Goal: Transaction & Acquisition: Download file/media

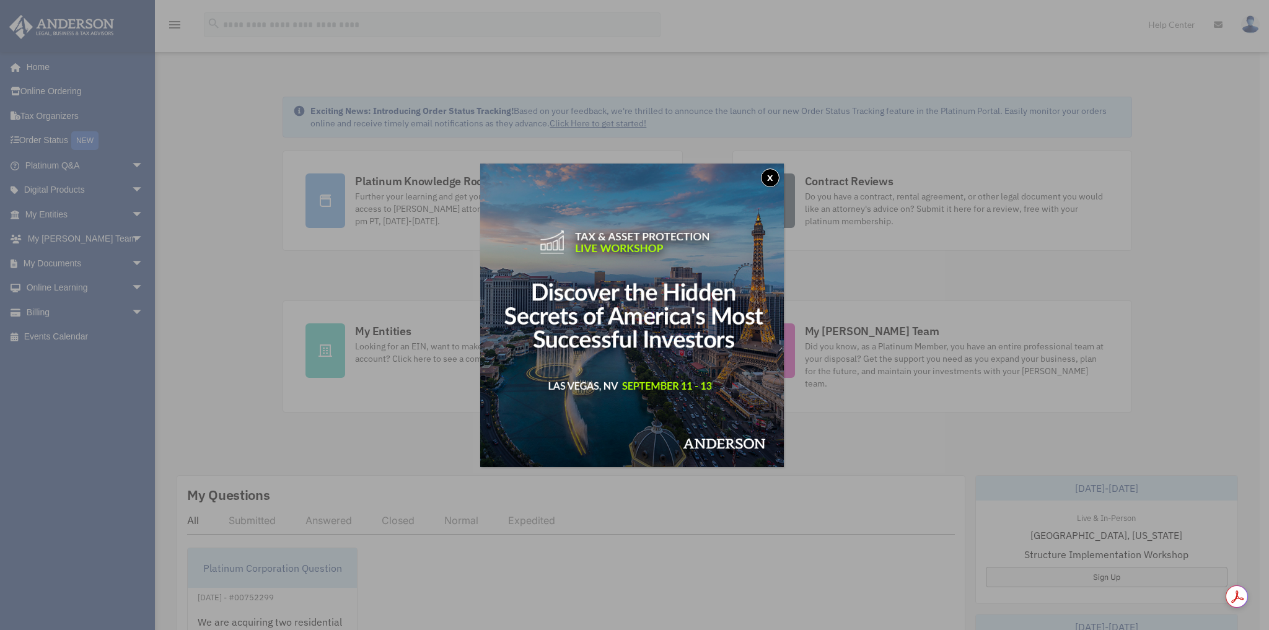
click at [771, 175] on button "x" at bounding box center [770, 178] width 19 height 19
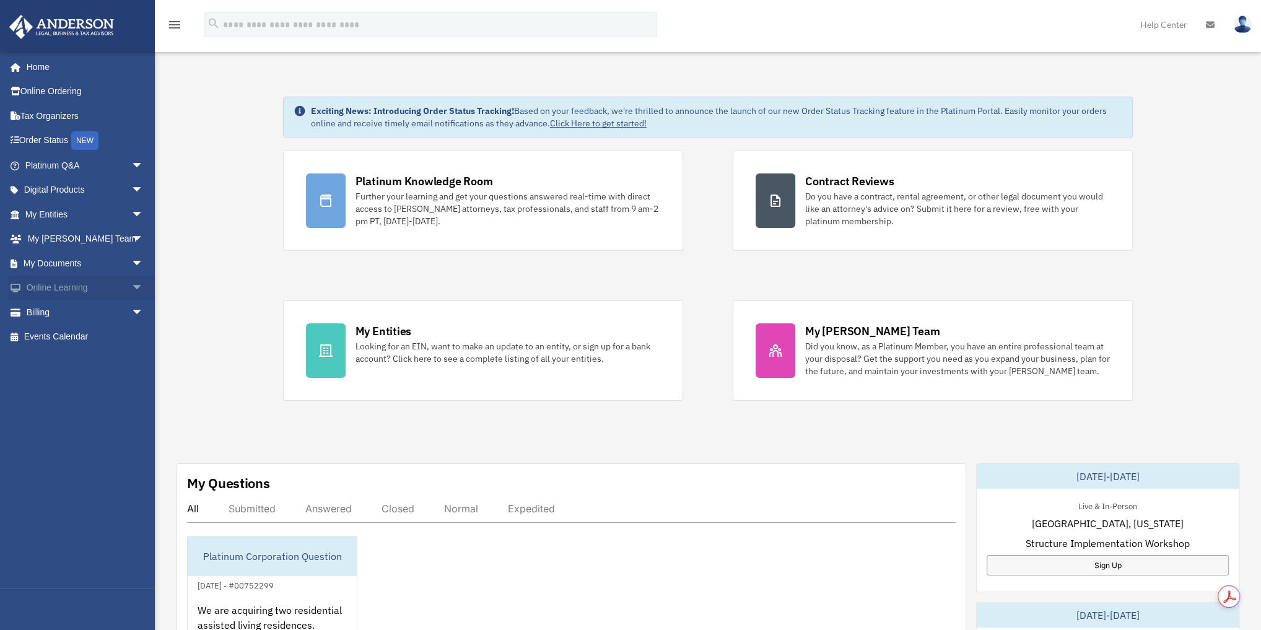
click at [131, 284] on span "arrow_drop_down" at bounding box center [143, 288] width 25 height 25
click at [67, 362] on link "Resources" at bounding box center [89, 361] width 145 height 25
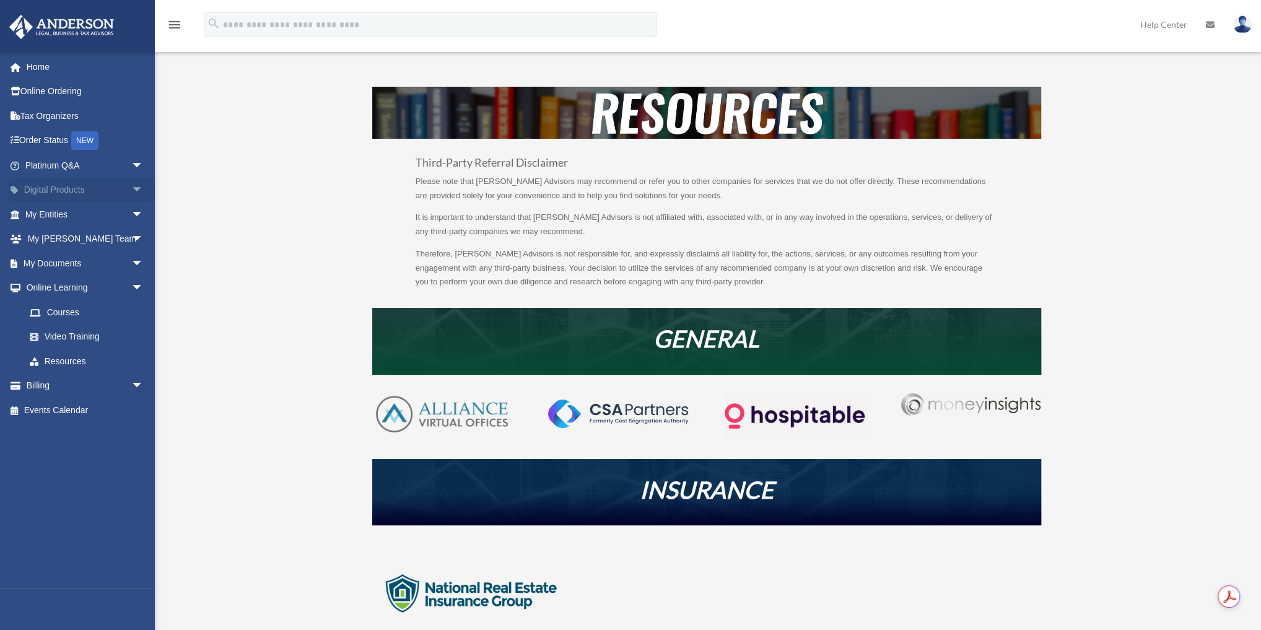
click at [133, 189] on span "arrow_drop_down" at bounding box center [143, 190] width 25 height 25
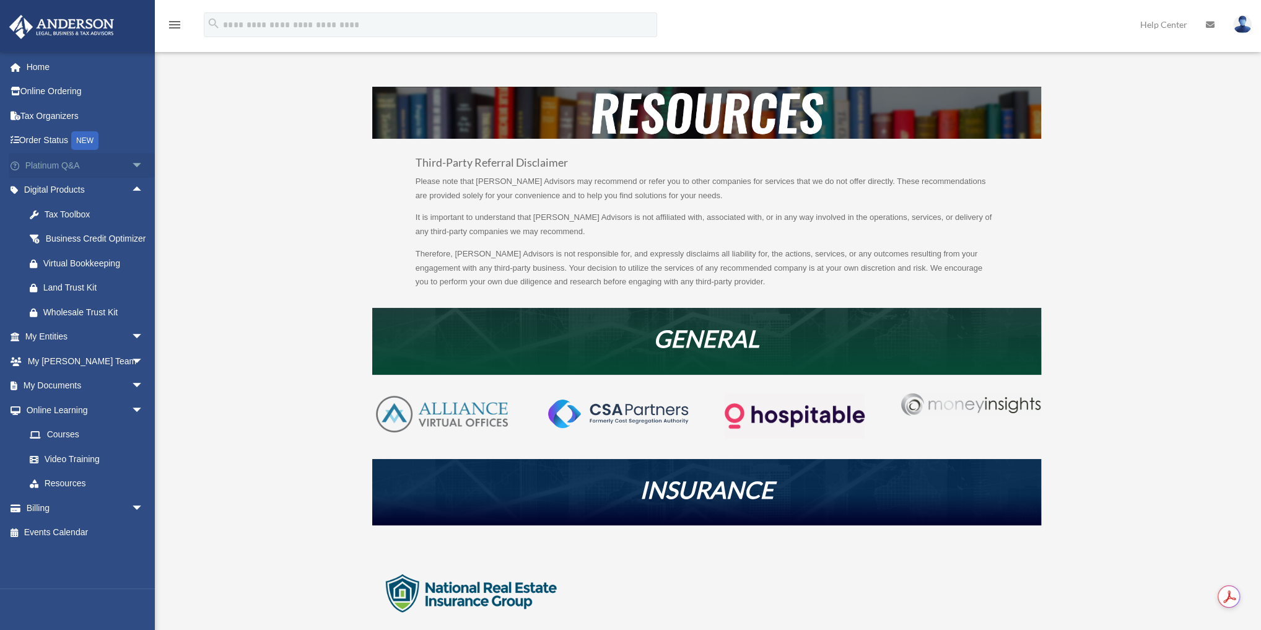
click at [84, 160] on link "Platinum Q&A arrow_drop_down" at bounding box center [86, 165] width 154 height 25
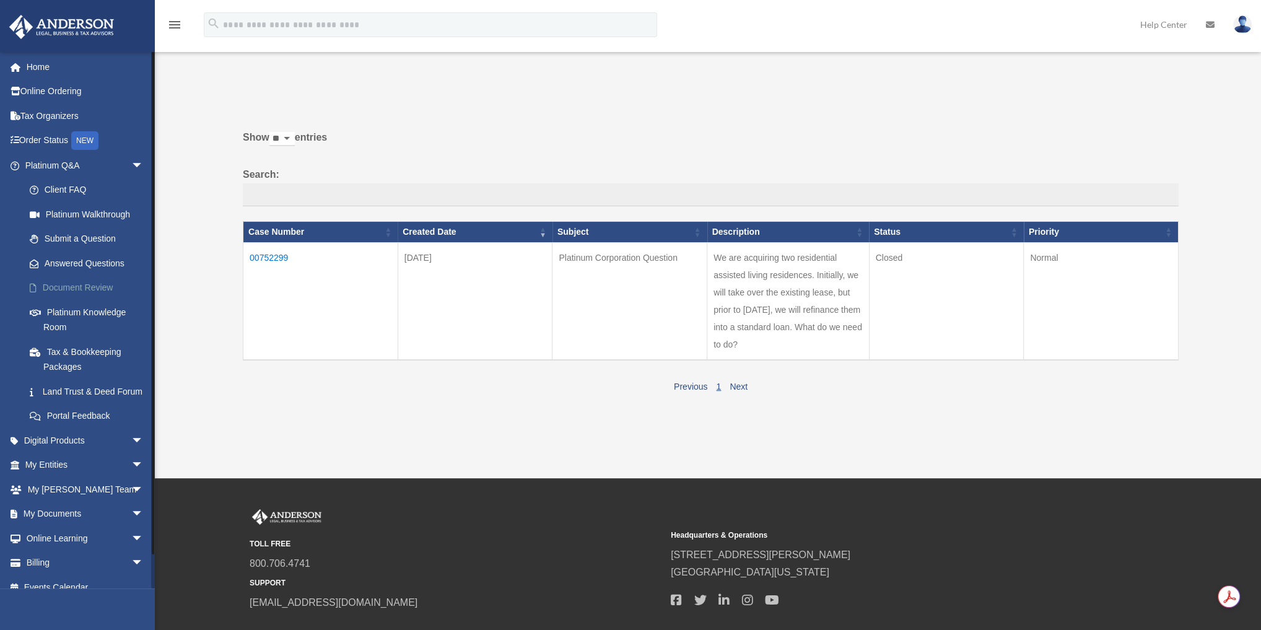
click at [92, 278] on link "Document Review" at bounding box center [89, 288] width 145 height 25
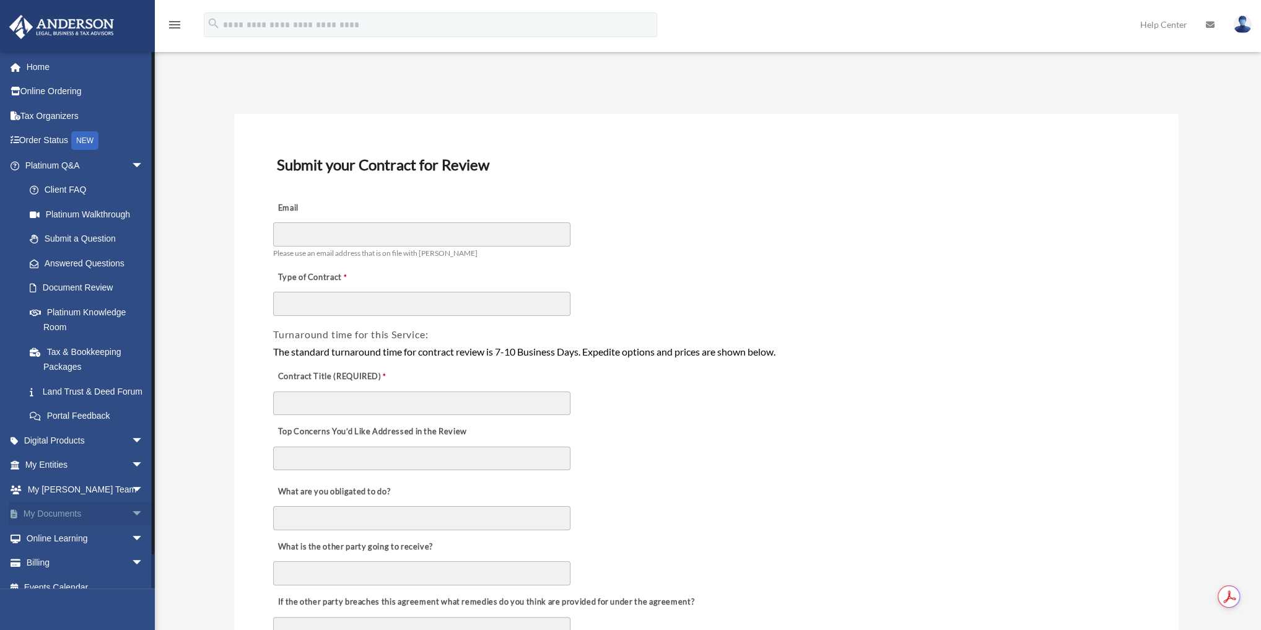
click at [131, 527] on span "arrow_drop_down" at bounding box center [143, 514] width 25 height 25
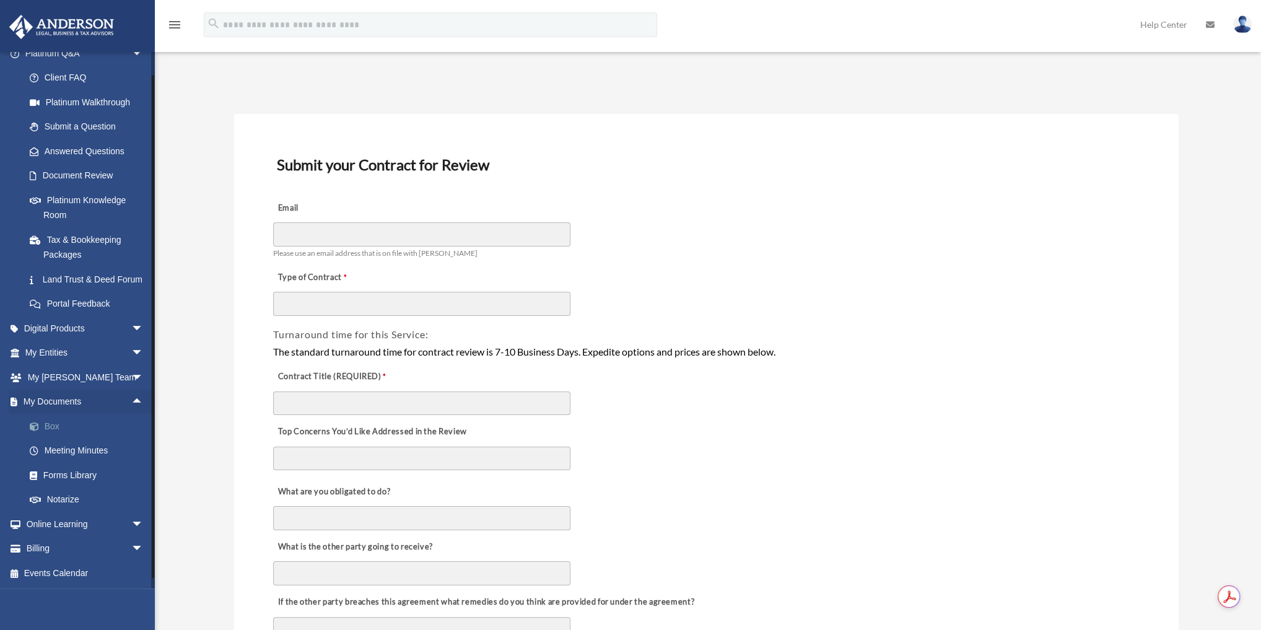
scroll to position [126, 0]
click at [77, 472] on link "Forms Library" at bounding box center [89, 475] width 145 height 25
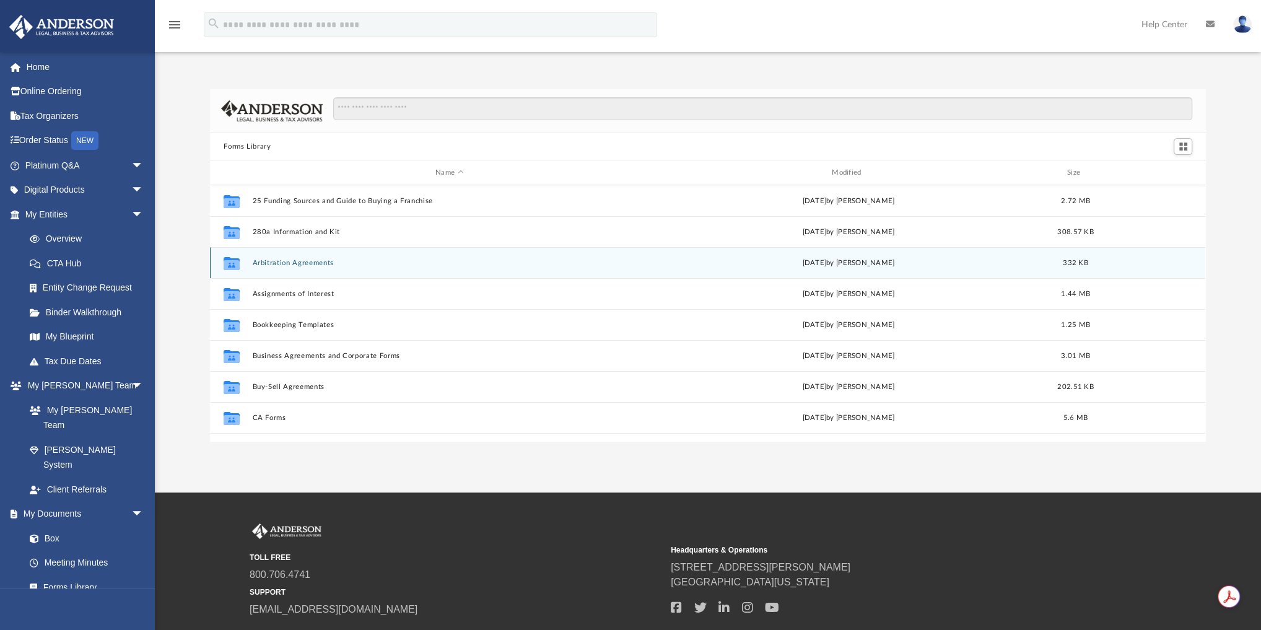
scroll to position [274, 988]
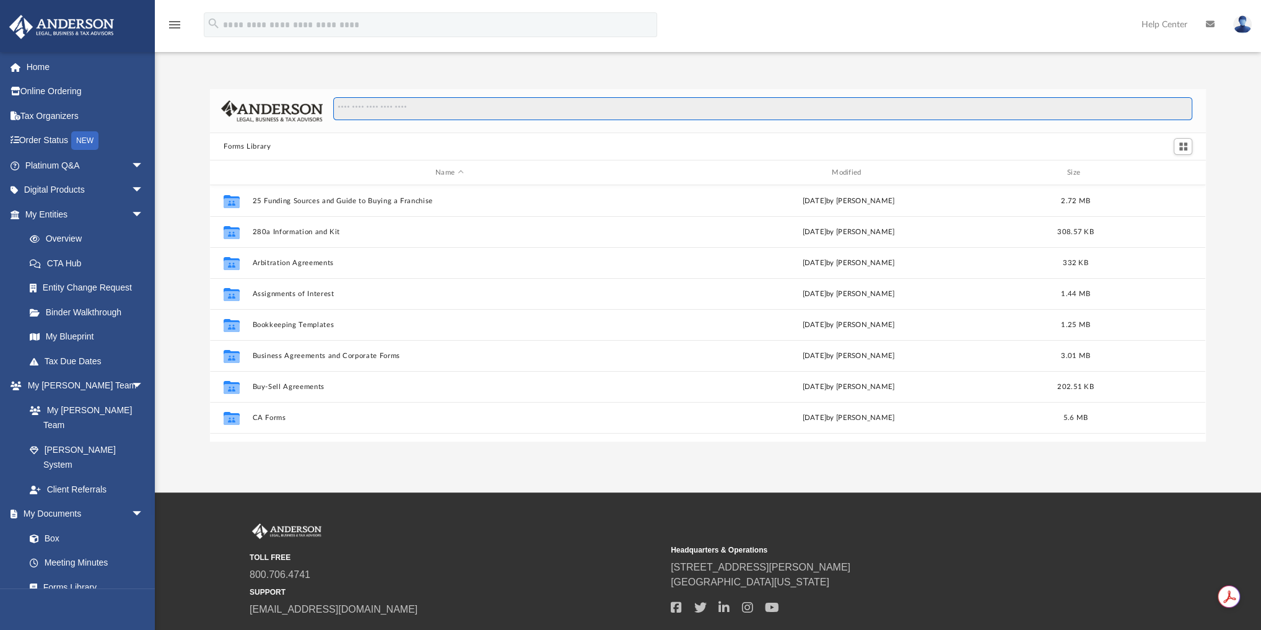
click at [468, 107] on input "Search files and folders" at bounding box center [762, 109] width 859 height 24
type input "**********"
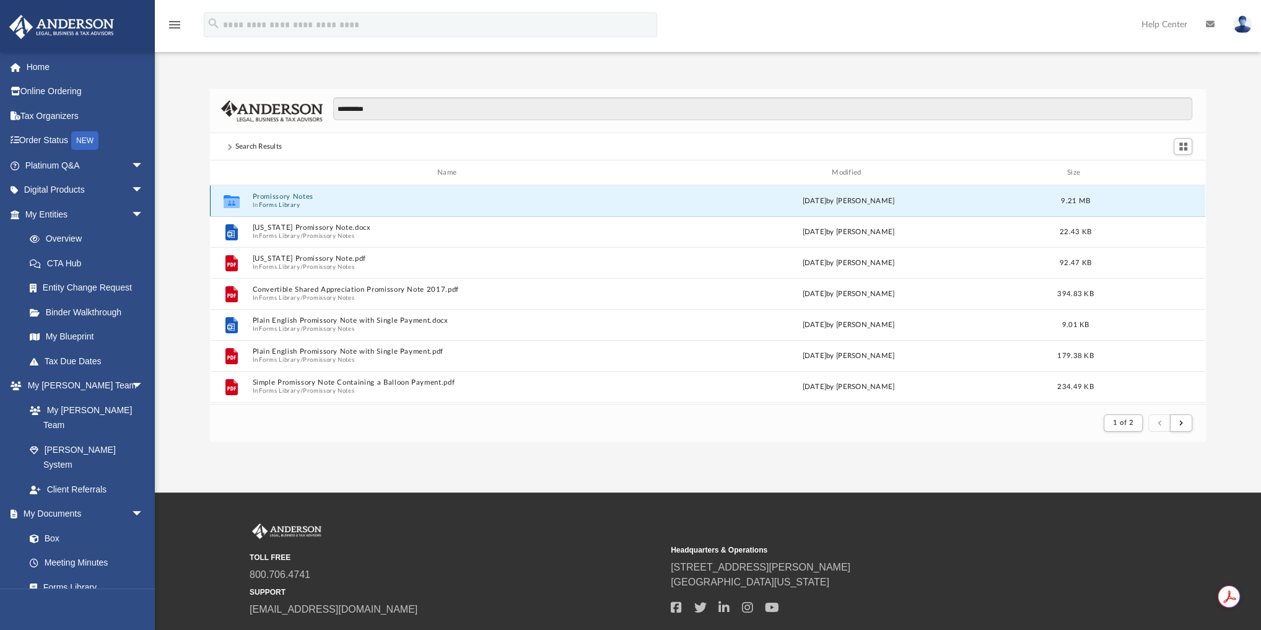
click at [297, 193] on button "Promissory Notes" at bounding box center [450, 197] width 394 height 8
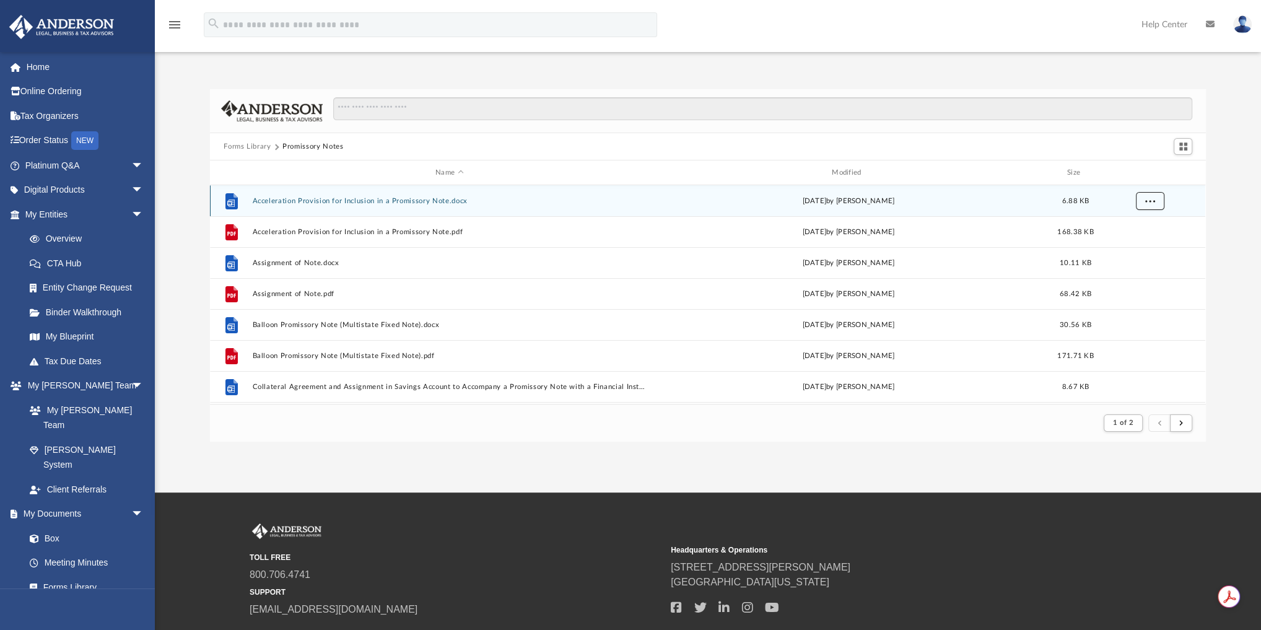
click at [1152, 199] on span "More options" at bounding box center [1151, 200] width 10 height 7
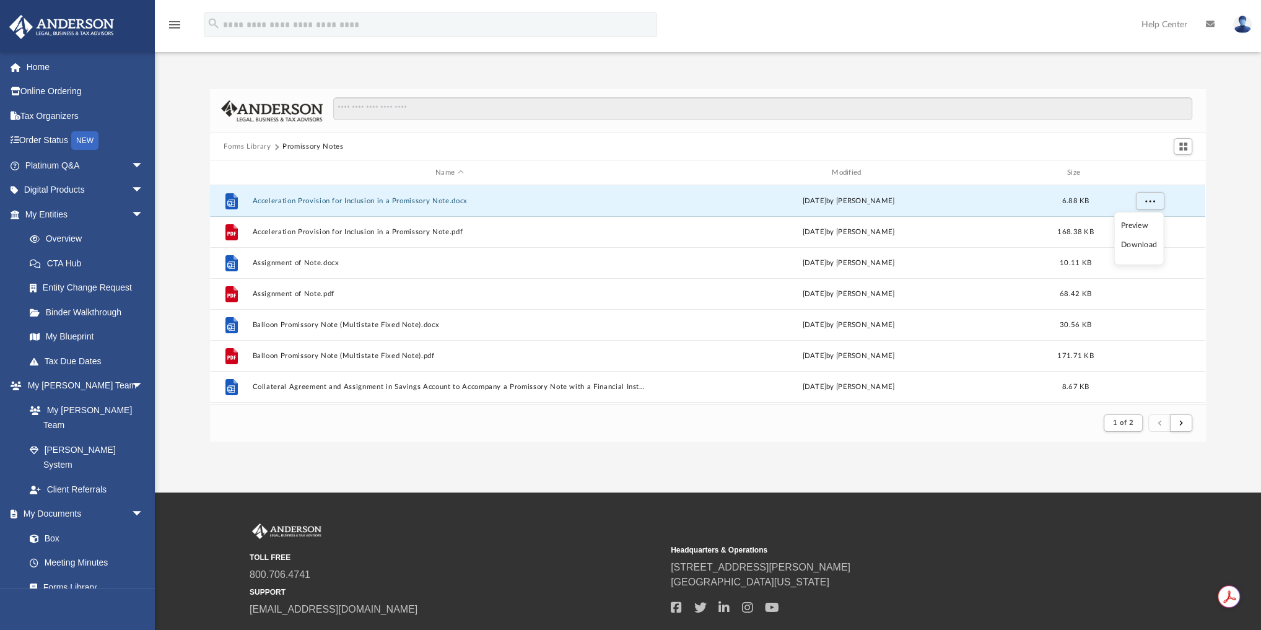
click at [1142, 242] on li "Download" at bounding box center [1139, 245] width 36 height 13
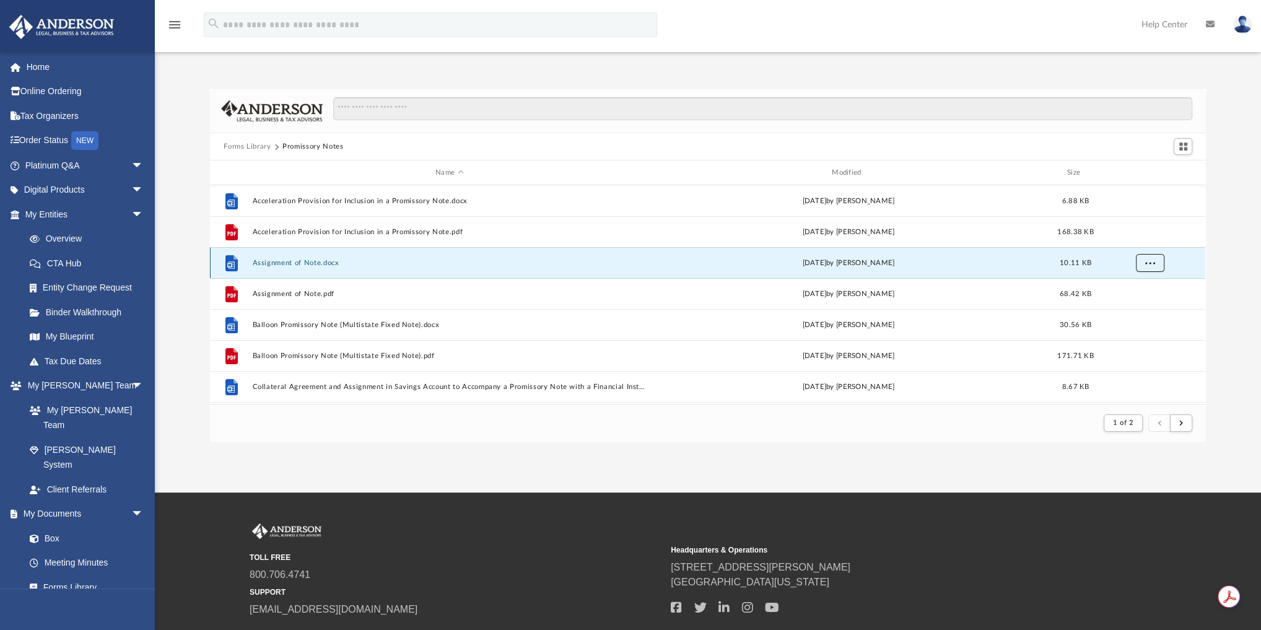
click at [1156, 265] on button "More options" at bounding box center [1150, 263] width 28 height 19
click at [1146, 307] on li "Download" at bounding box center [1139, 306] width 36 height 13
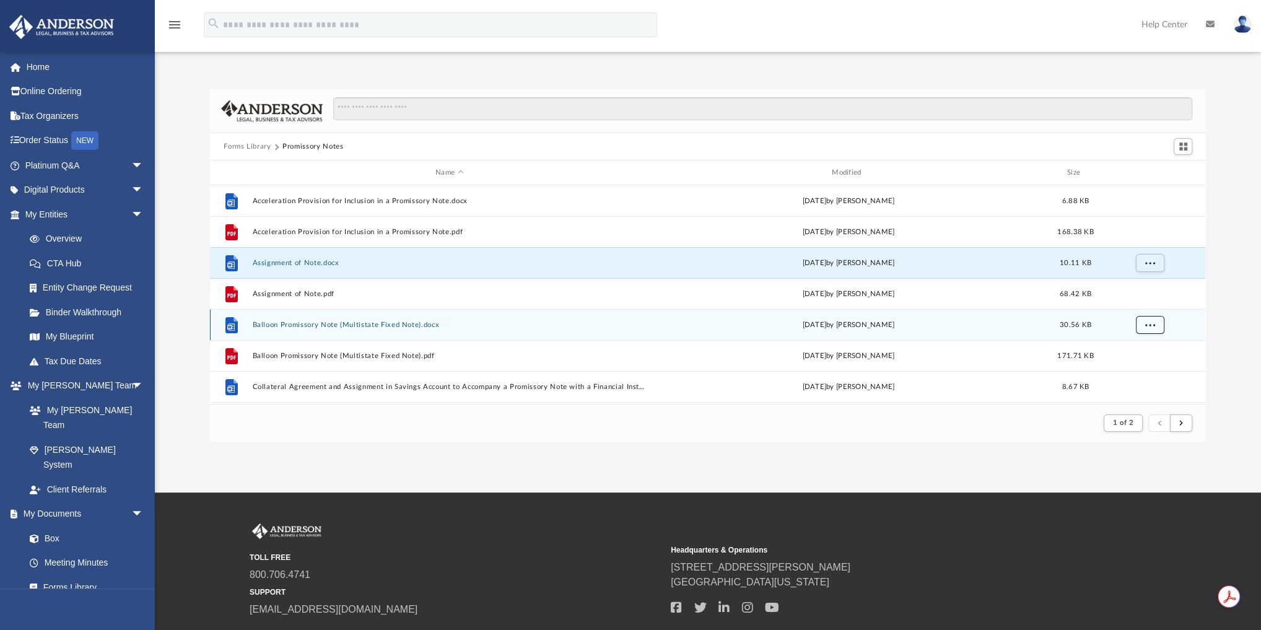
click at [1156, 323] on button "More options" at bounding box center [1150, 325] width 28 height 19
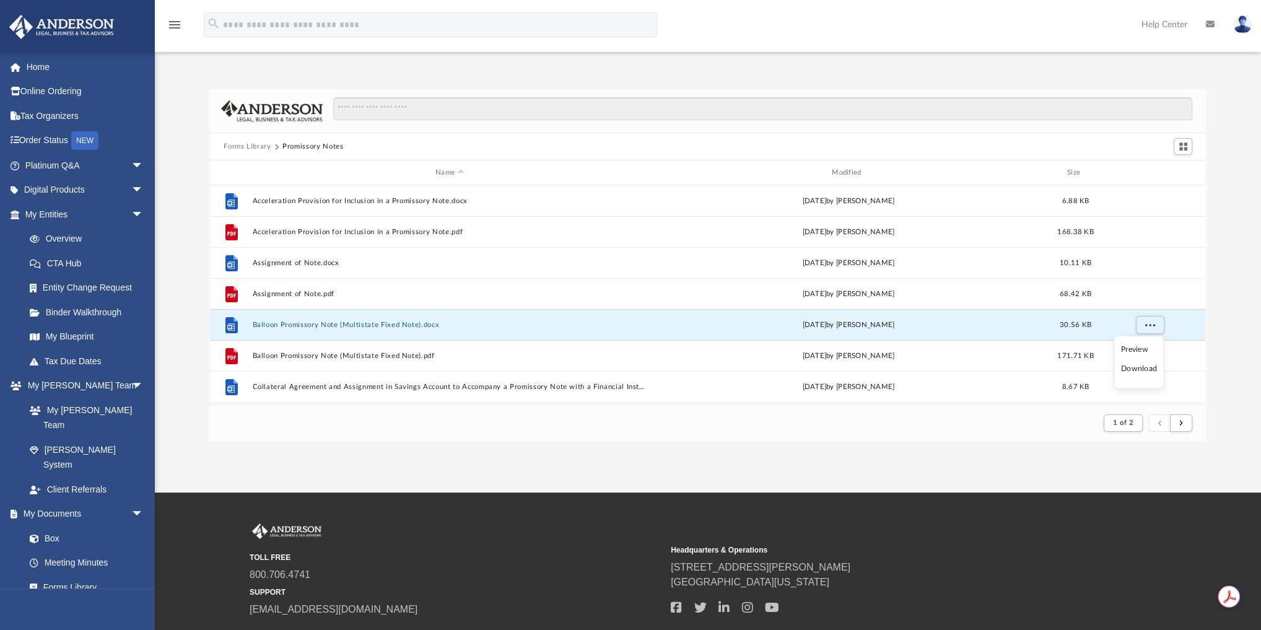
click at [1142, 370] on li "Download" at bounding box center [1139, 368] width 36 height 13
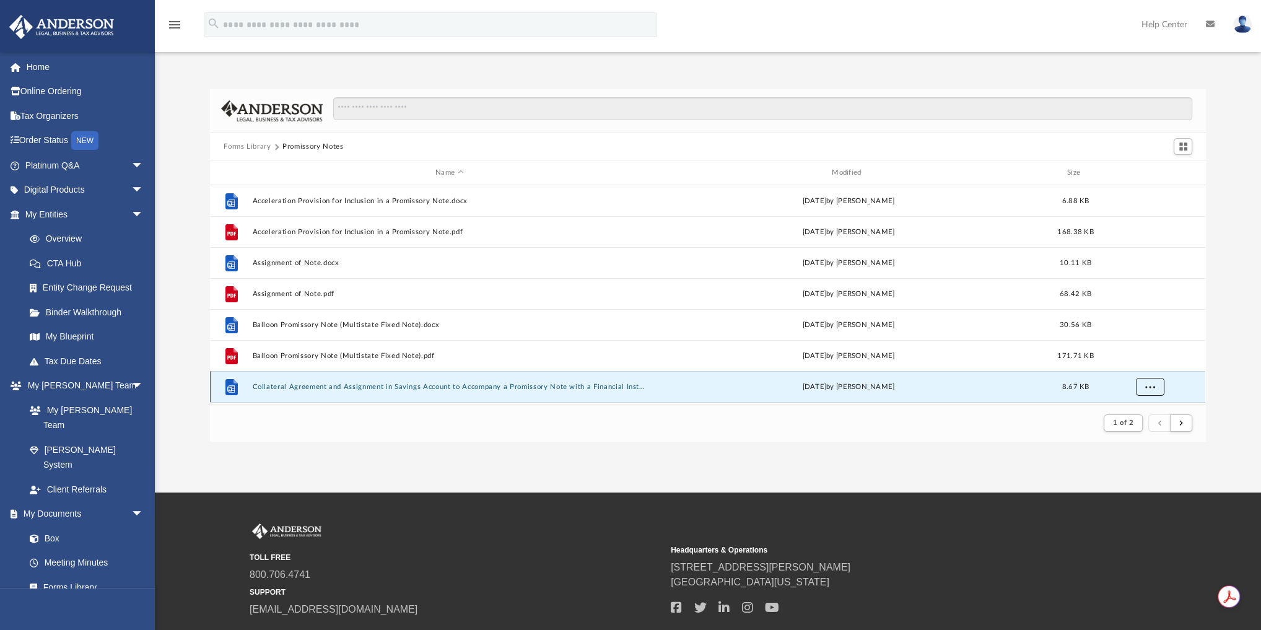
click at [1156, 387] on button "More options" at bounding box center [1150, 387] width 28 height 19
click at [1151, 362] on li "Download" at bounding box center [1139, 360] width 36 height 13
click at [1186, 422] on button "submit" at bounding box center [1181, 423] width 22 height 18
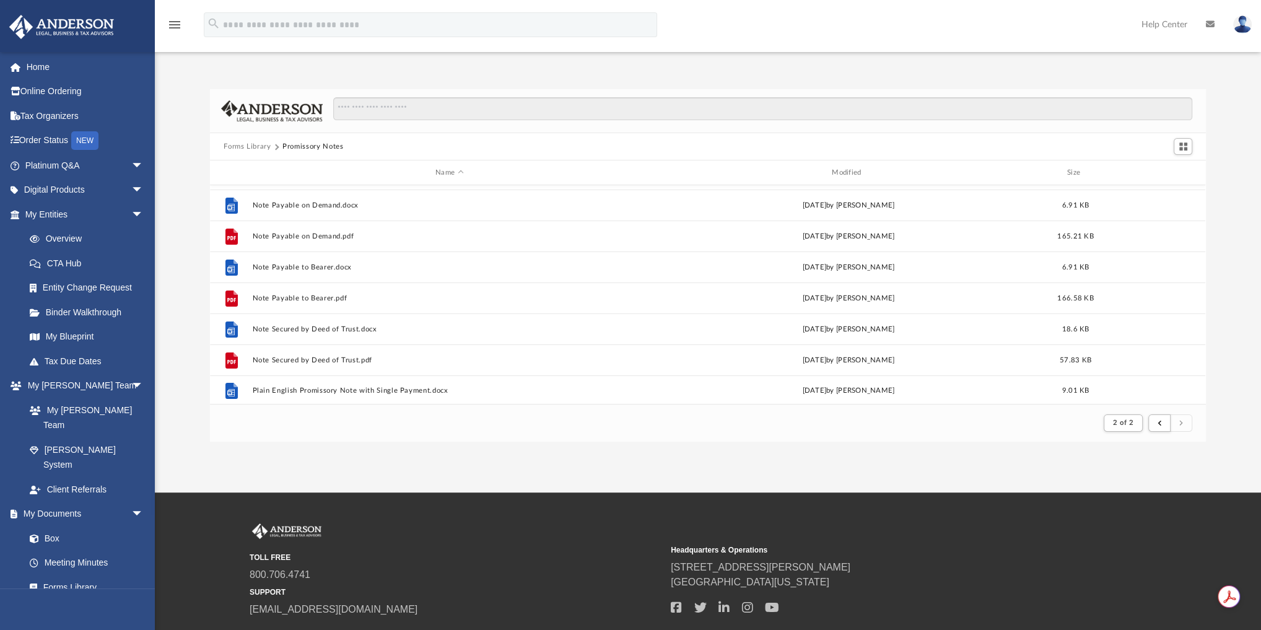
scroll to position [0, 0]
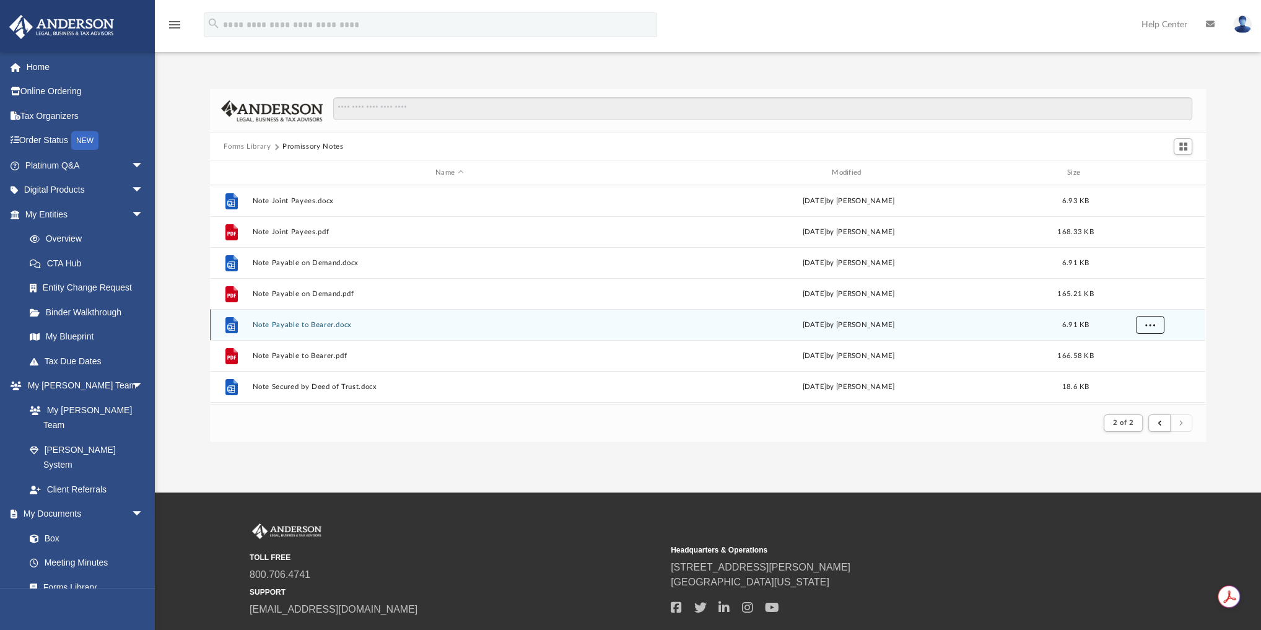
click at [1150, 325] on span "More options" at bounding box center [1151, 324] width 10 height 7
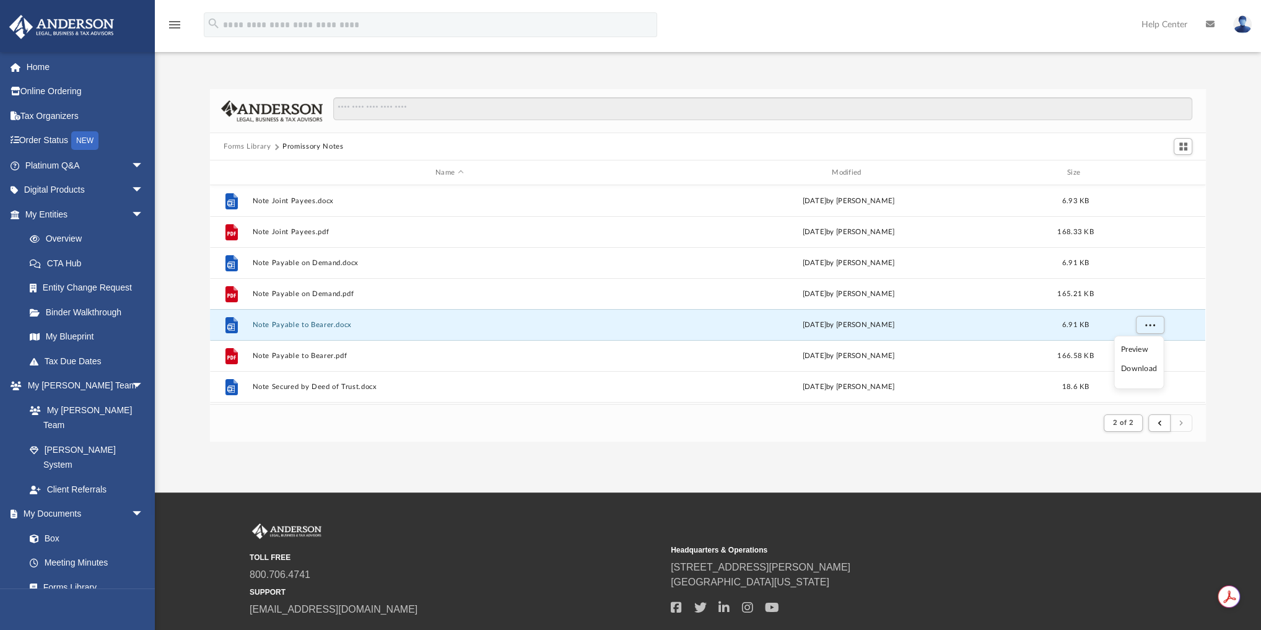
click at [1142, 367] on li "Download" at bounding box center [1139, 368] width 36 height 13
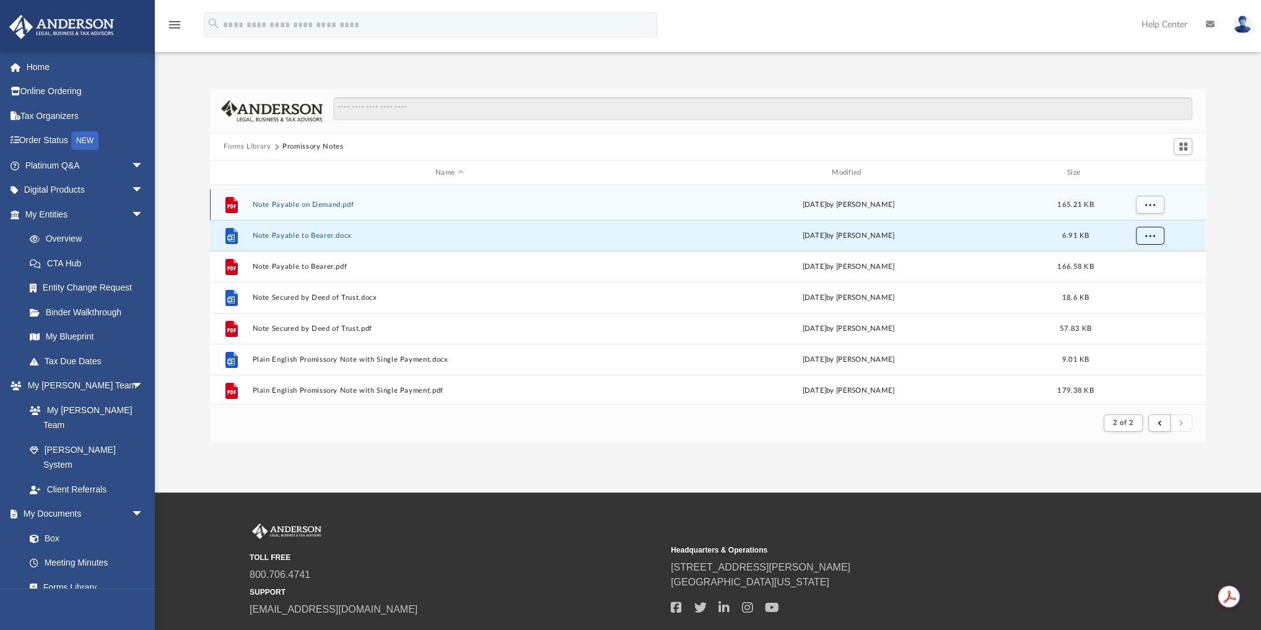
scroll to position [99, 0]
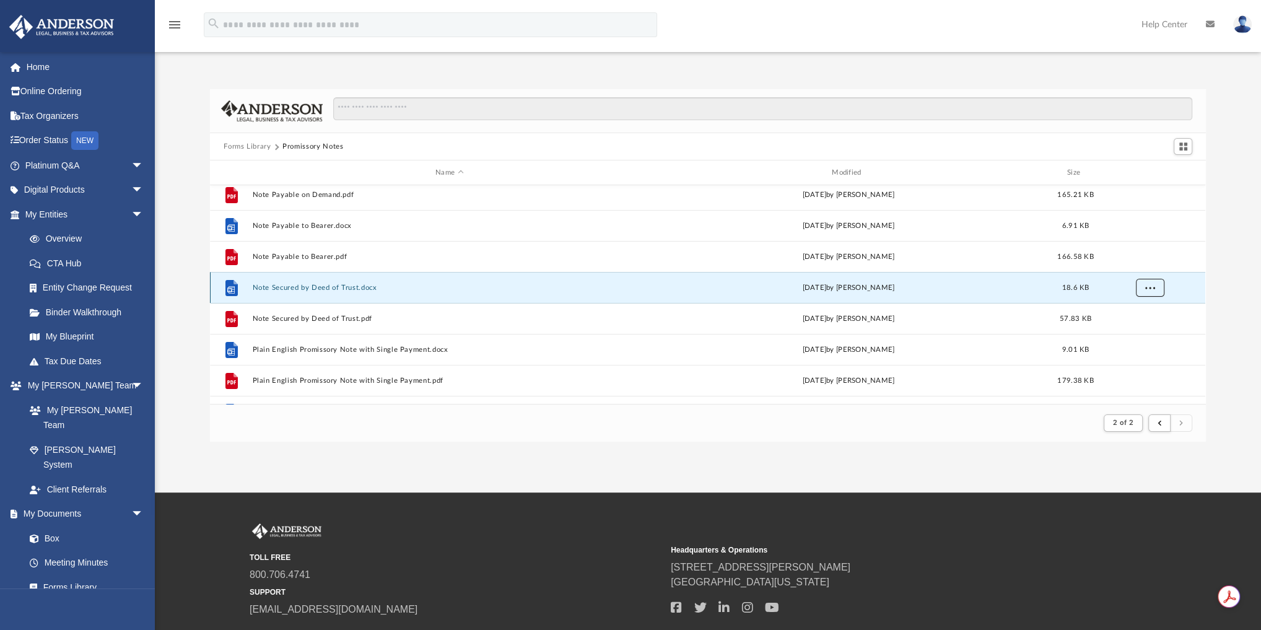
click at [1159, 285] on button "More options" at bounding box center [1150, 288] width 28 height 19
click at [1145, 332] on li "Download" at bounding box center [1139, 331] width 36 height 13
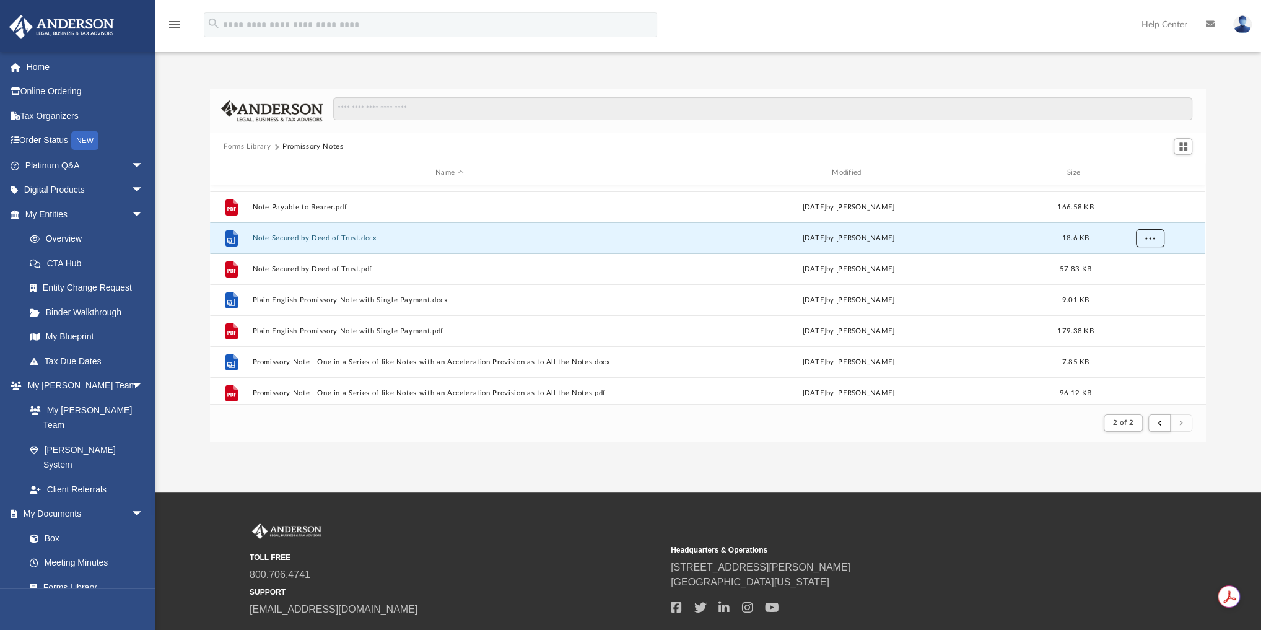
scroll to position [198, 0]
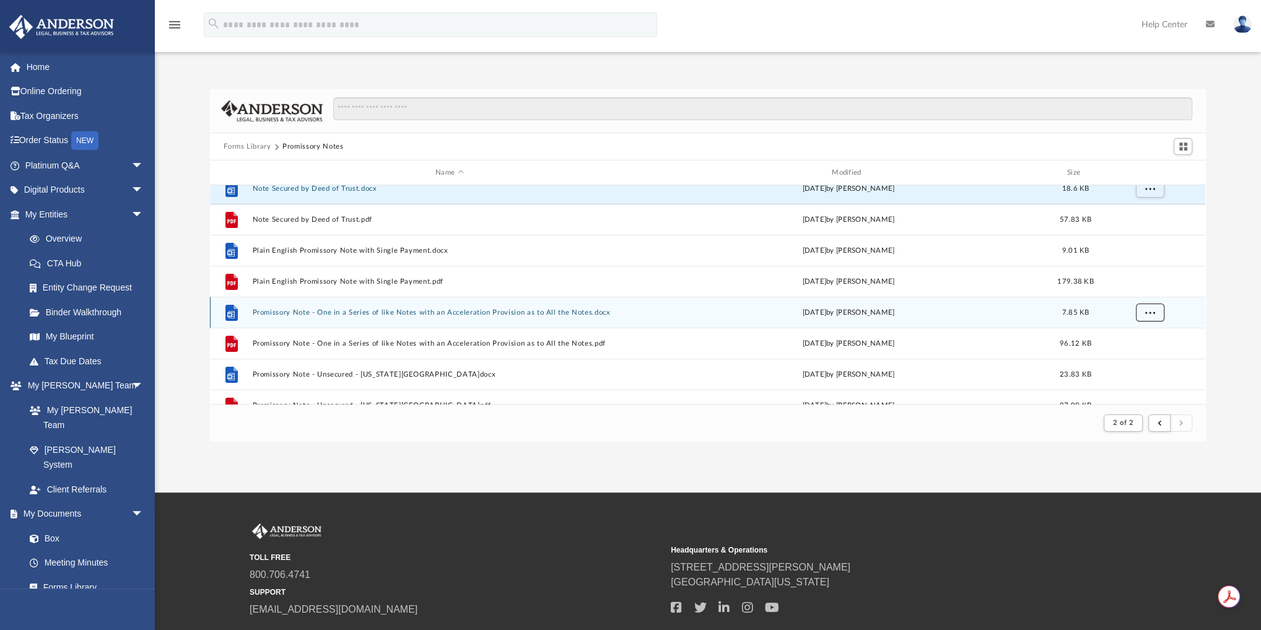
click at [1149, 313] on span "More options" at bounding box center [1151, 312] width 10 height 7
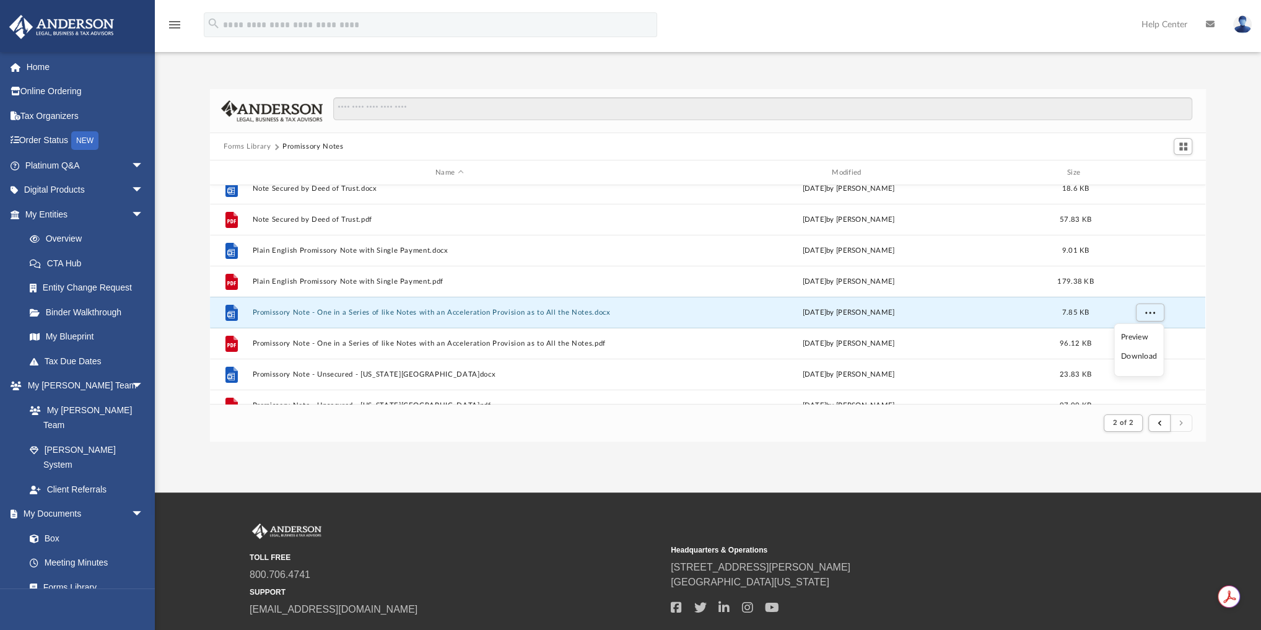
click at [1144, 357] on li "Download" at bounding box center [1139, 356] width 36 height 13
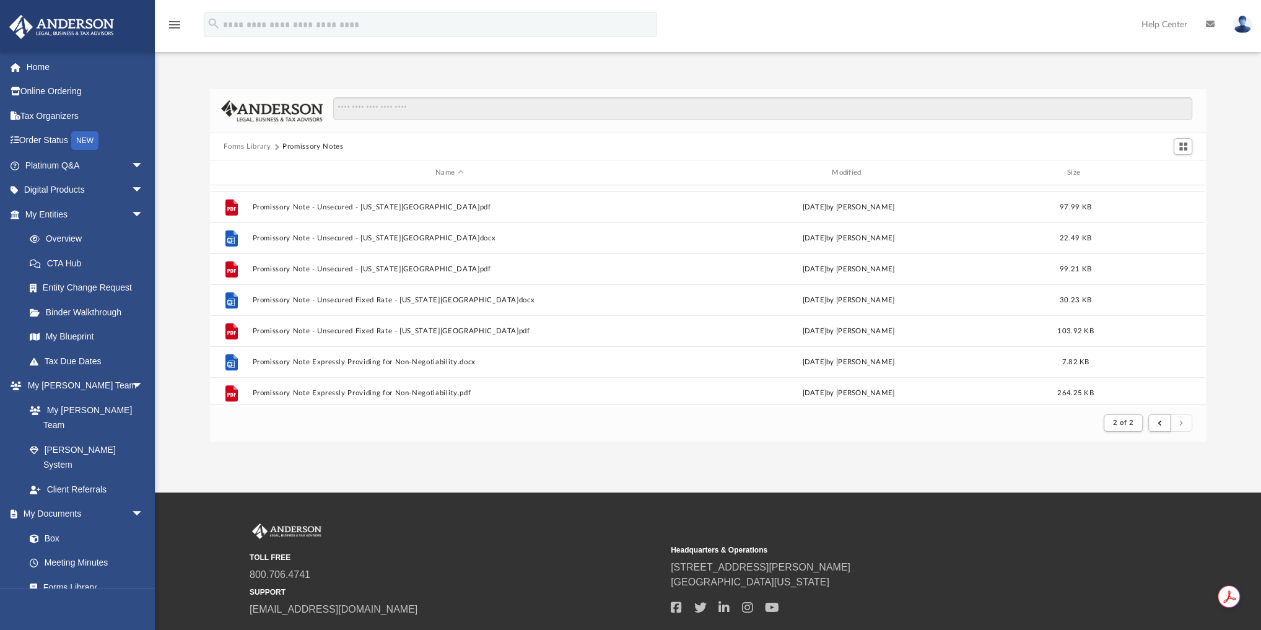
scroll to position [446, 0]
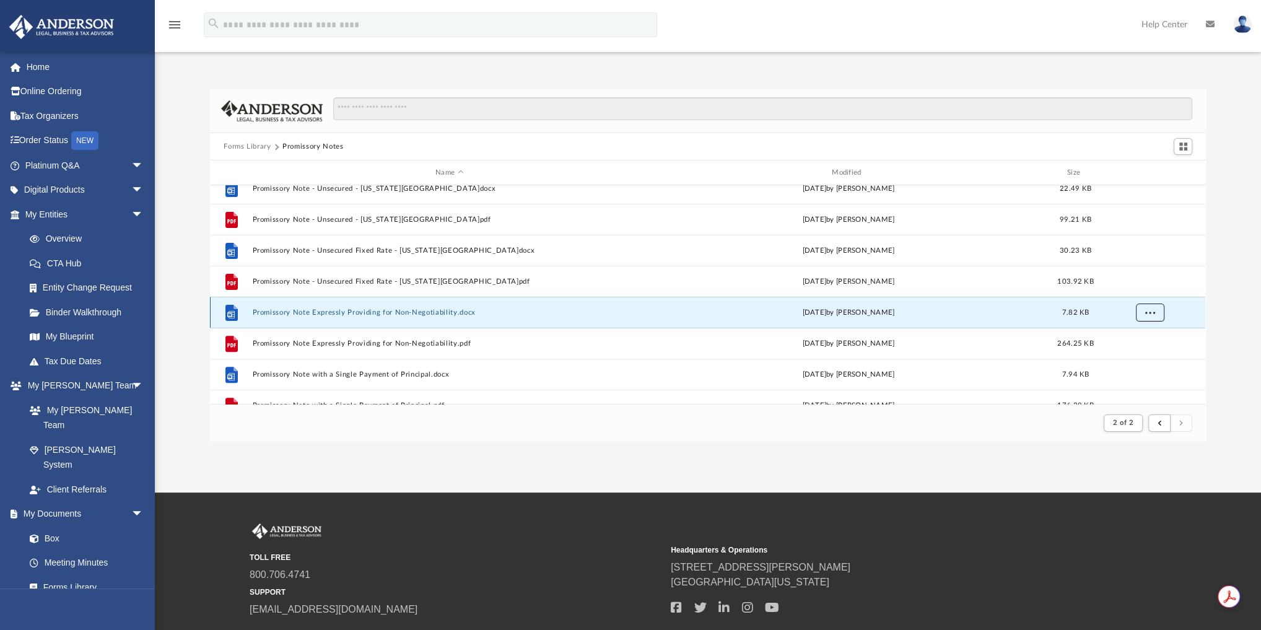
click at [1155, 307] on button "More options" at bounding box center [1150, 313] width 28 height 19
click at [1146, 356] on li "Download" at bounding box center [1139, 356] width 36 height 13
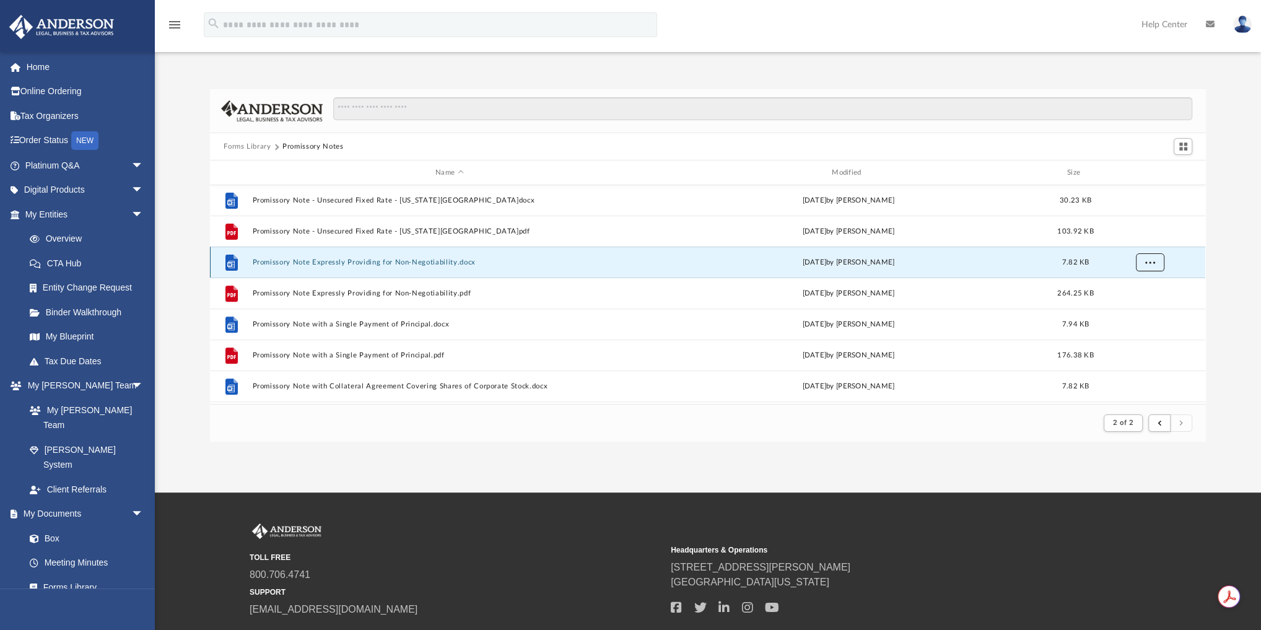
scroll to position [545, 0]
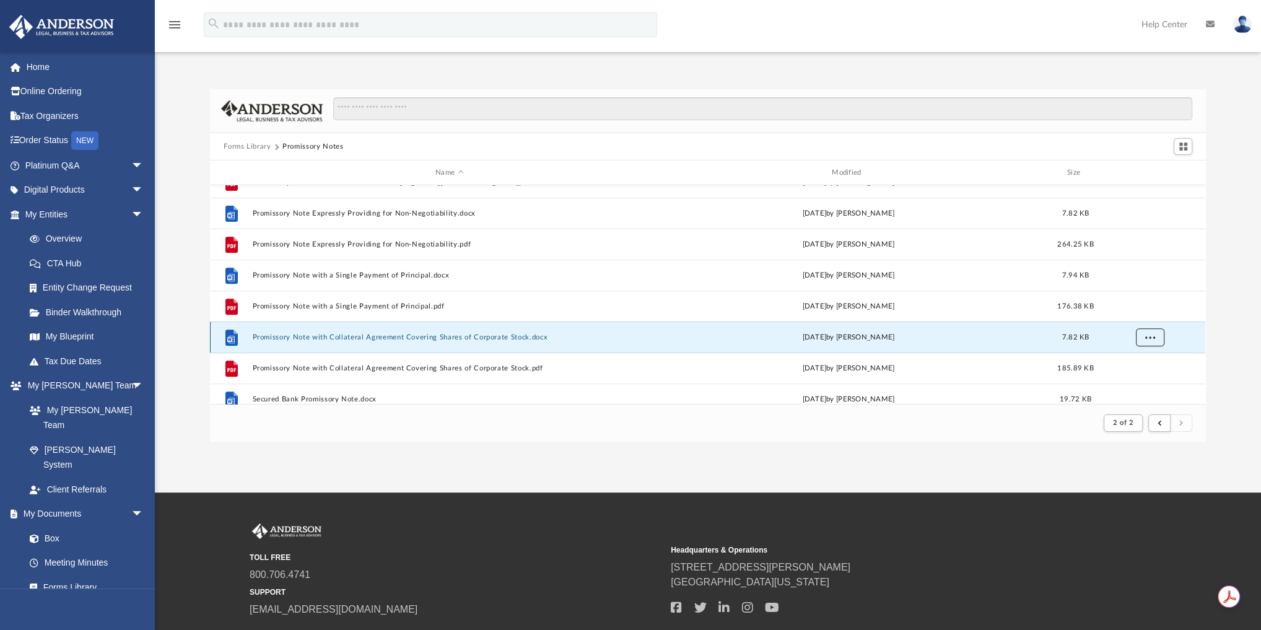
click at [1152, 340] on button "More options" at bounding box center [1150, 337] width 28 height 19
click at [1142, 380] on li "Download" at bounding box center [1139, 381] width 36 height 13
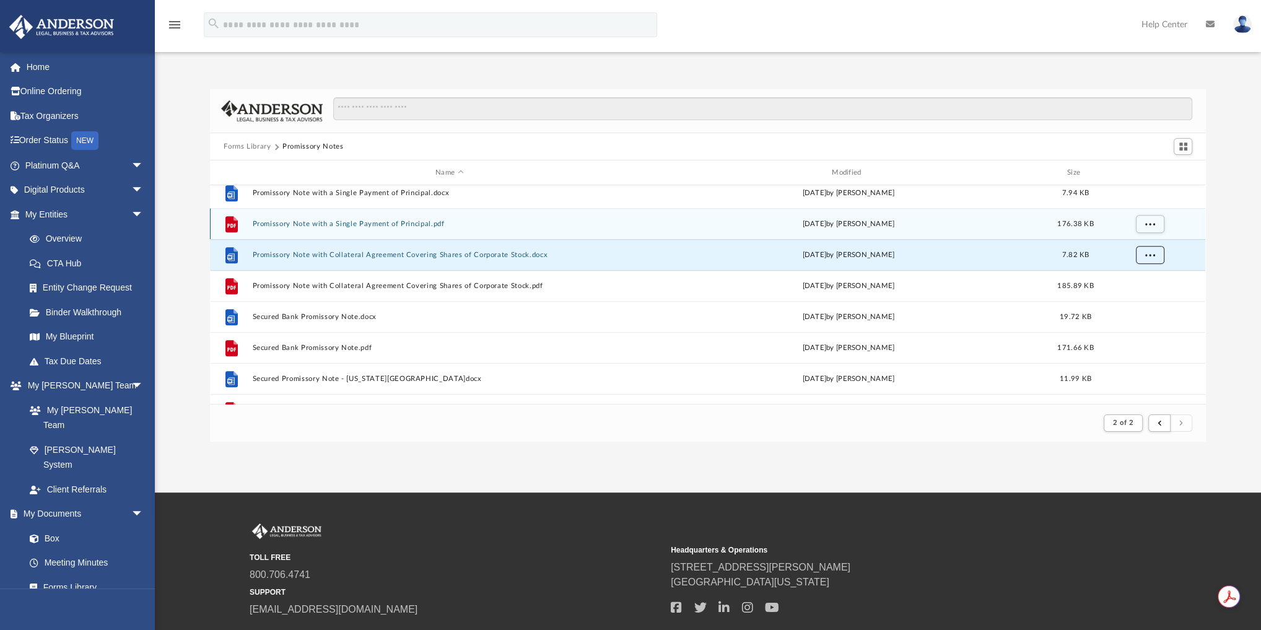
scroll to position [644, 0]
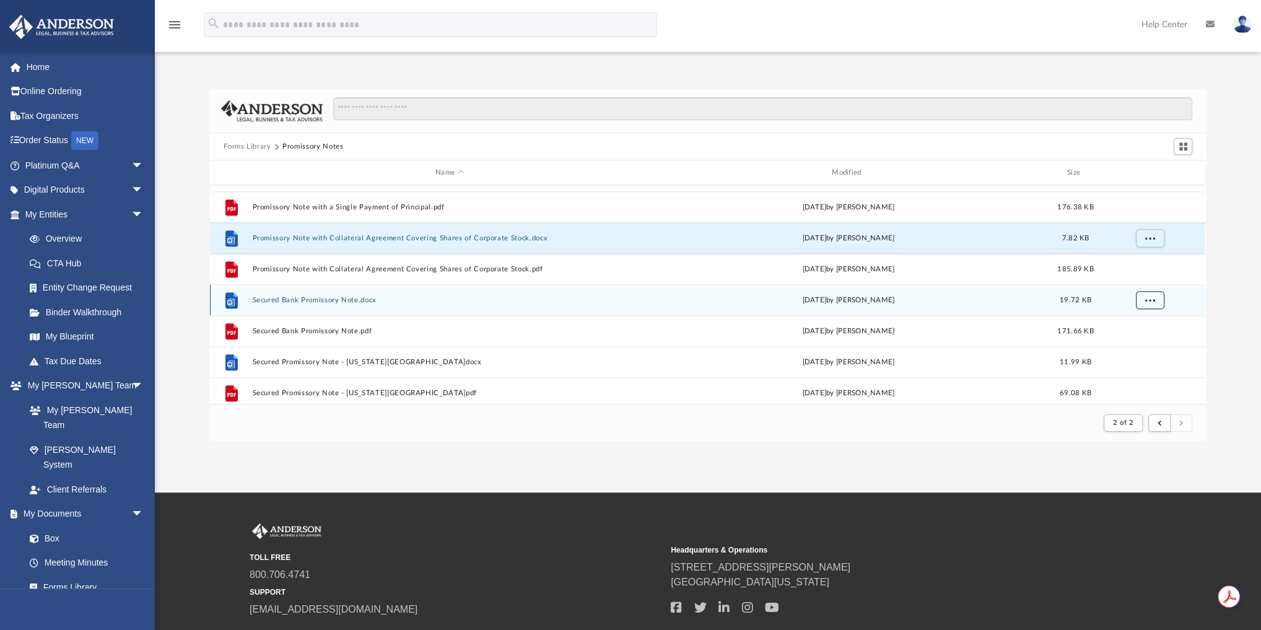
click at [1150, 300] on span "More options" at bounding box center [1151, 299] width 10 height 7
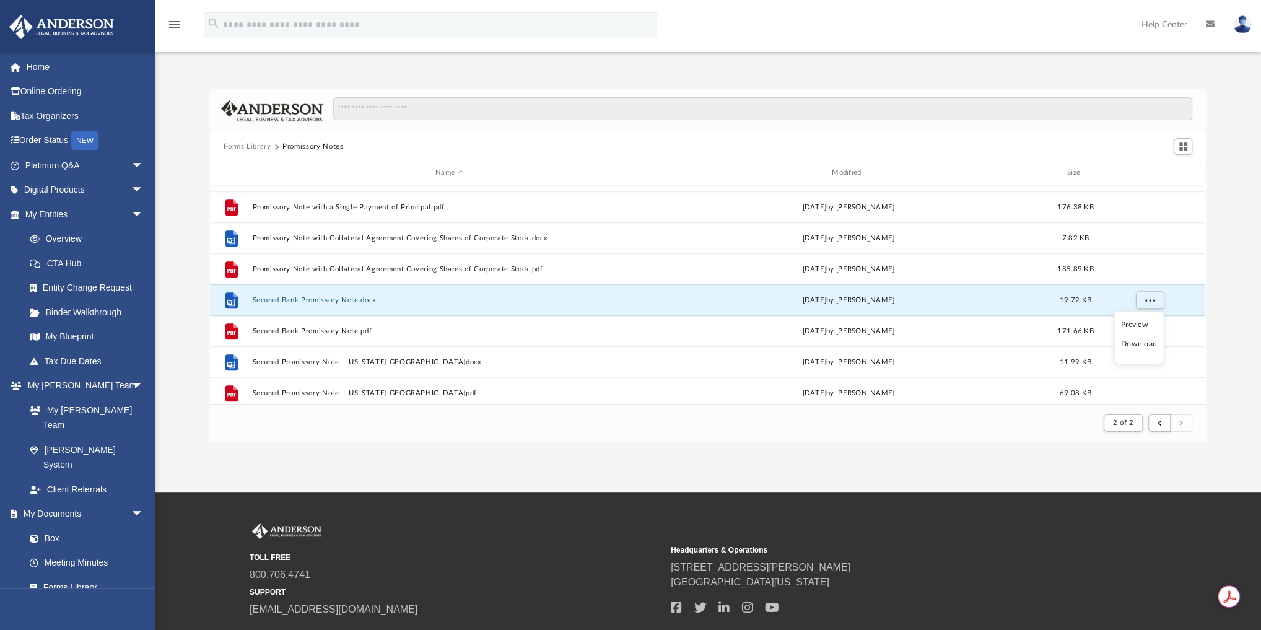
click at [1138, 342] on li "Download" at bounding box center [1139, 344] width 36 height 13
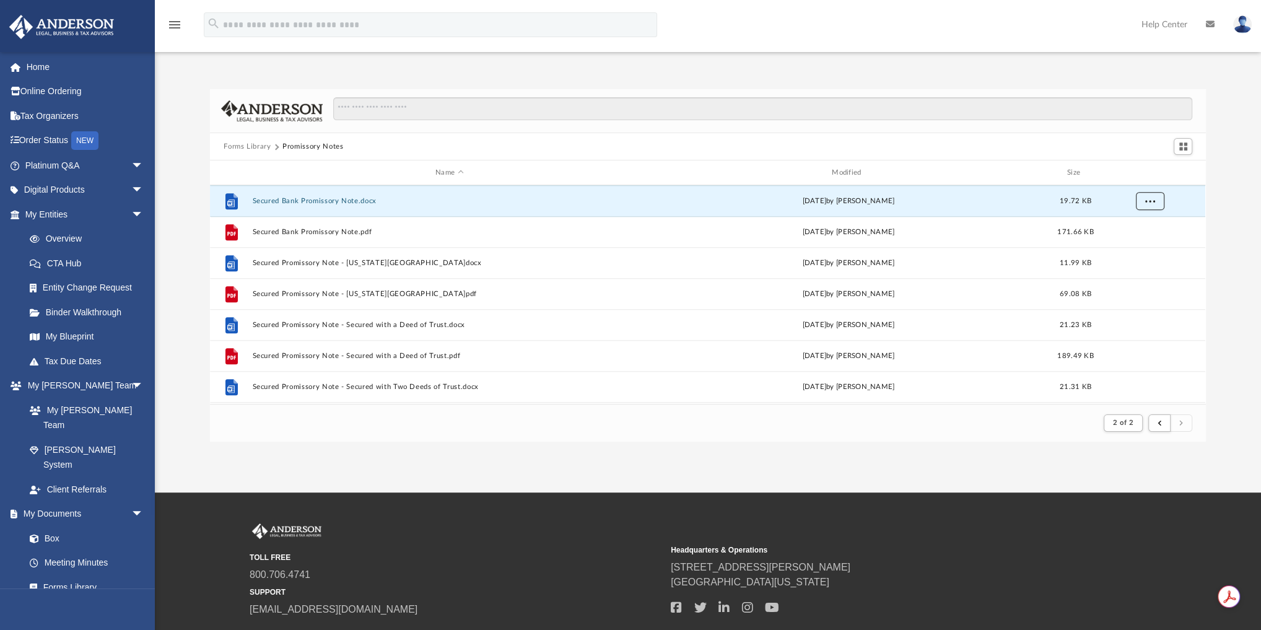
scroll to position [793, 0]
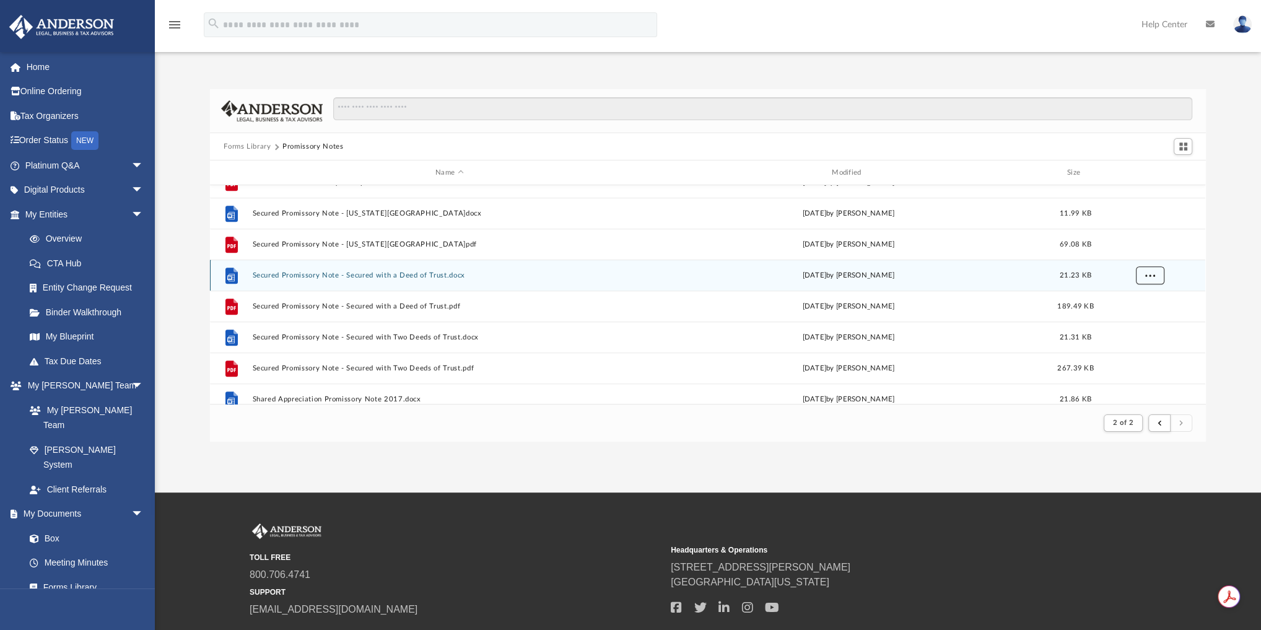
click at [1154, 271] on span "More options" at bounding box center [1151, 274] width 10 height 7
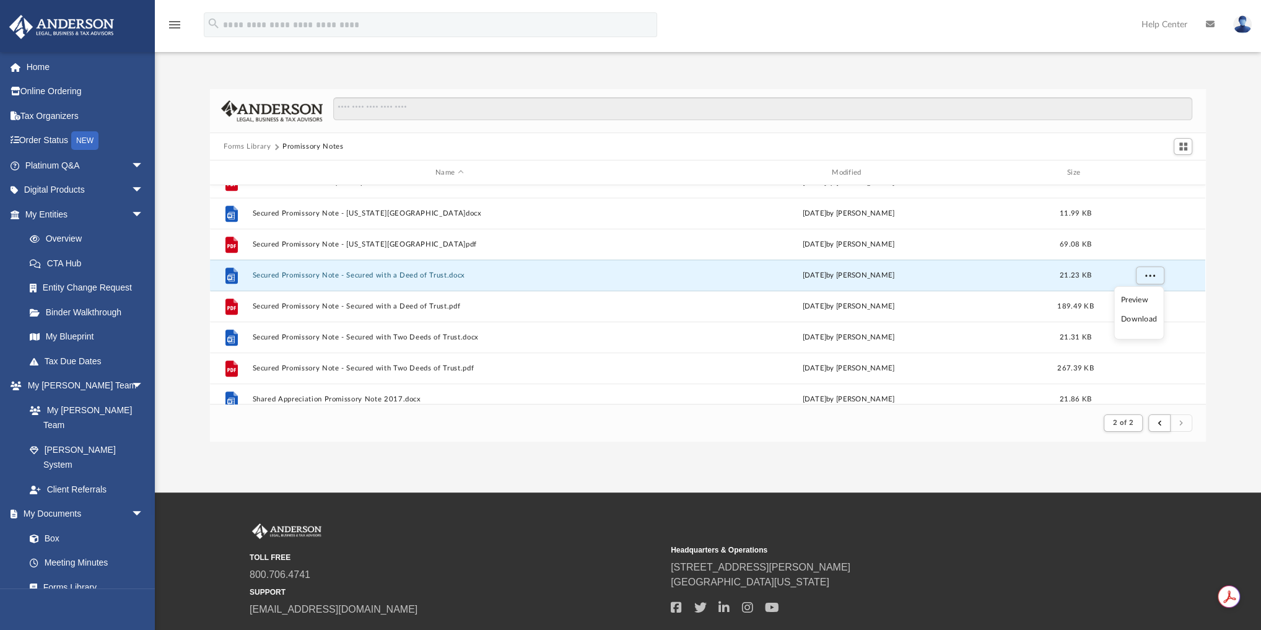
click at [1139, 318] on li "Download" at bounding box center [1139, 319] width 36 height 13
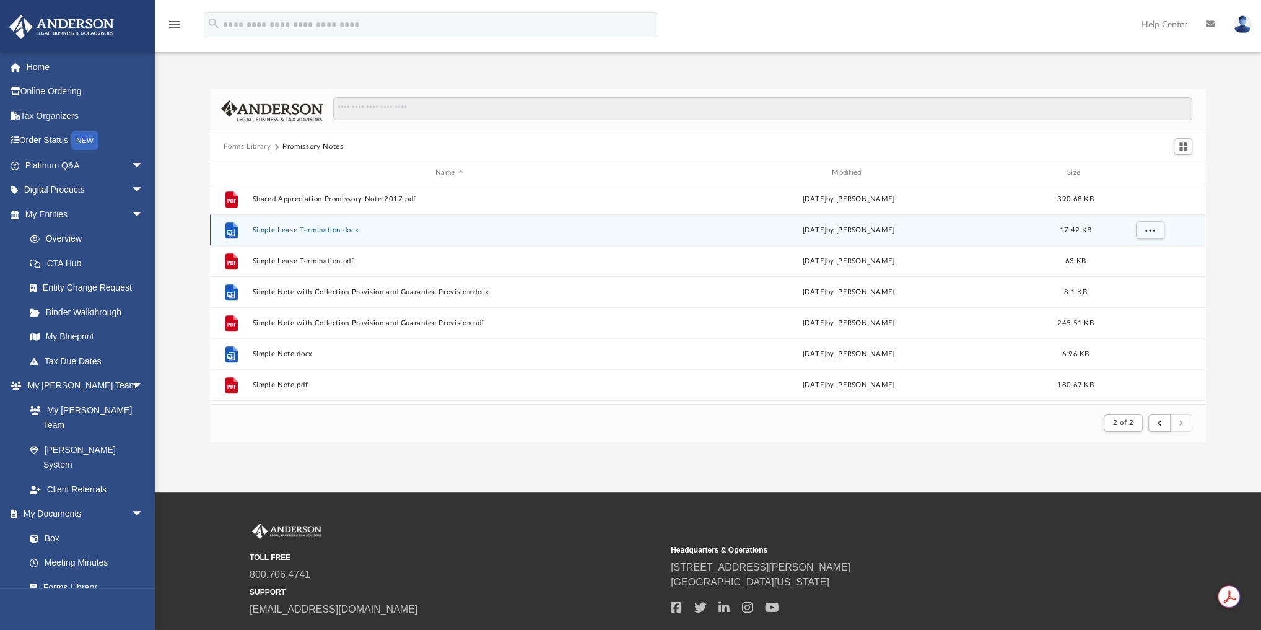
scroll to position [1041, 0]
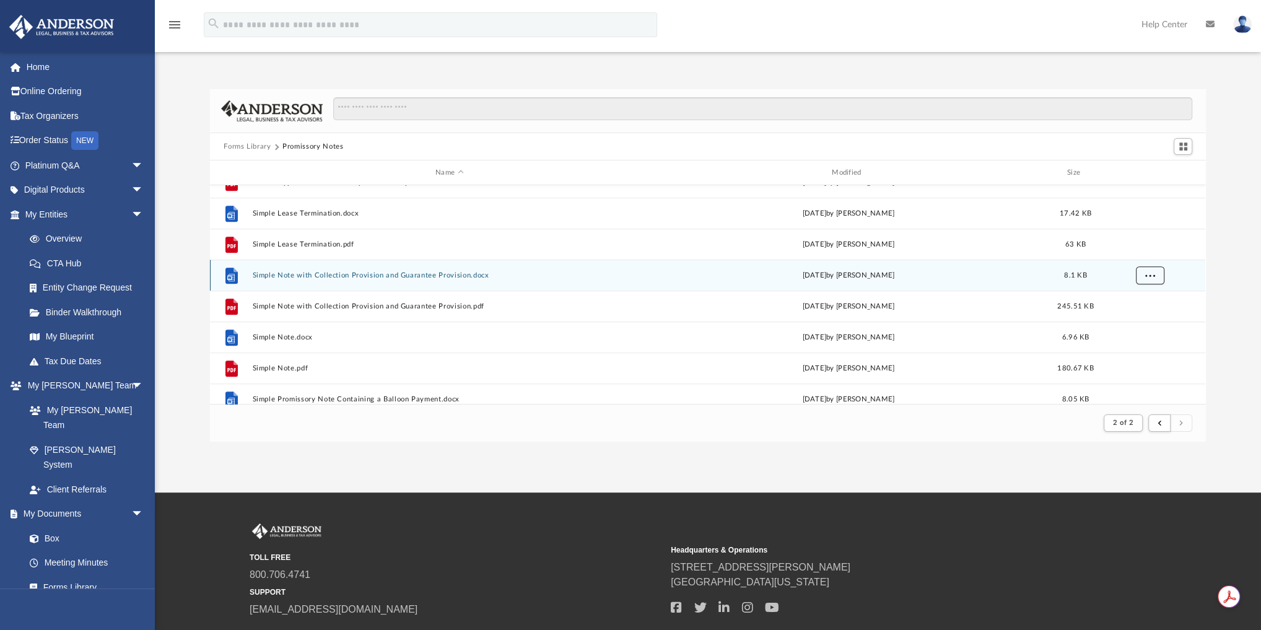
click at [1147, 275] on span "More options" at bounding box center [1151, 274] width 10 height 7
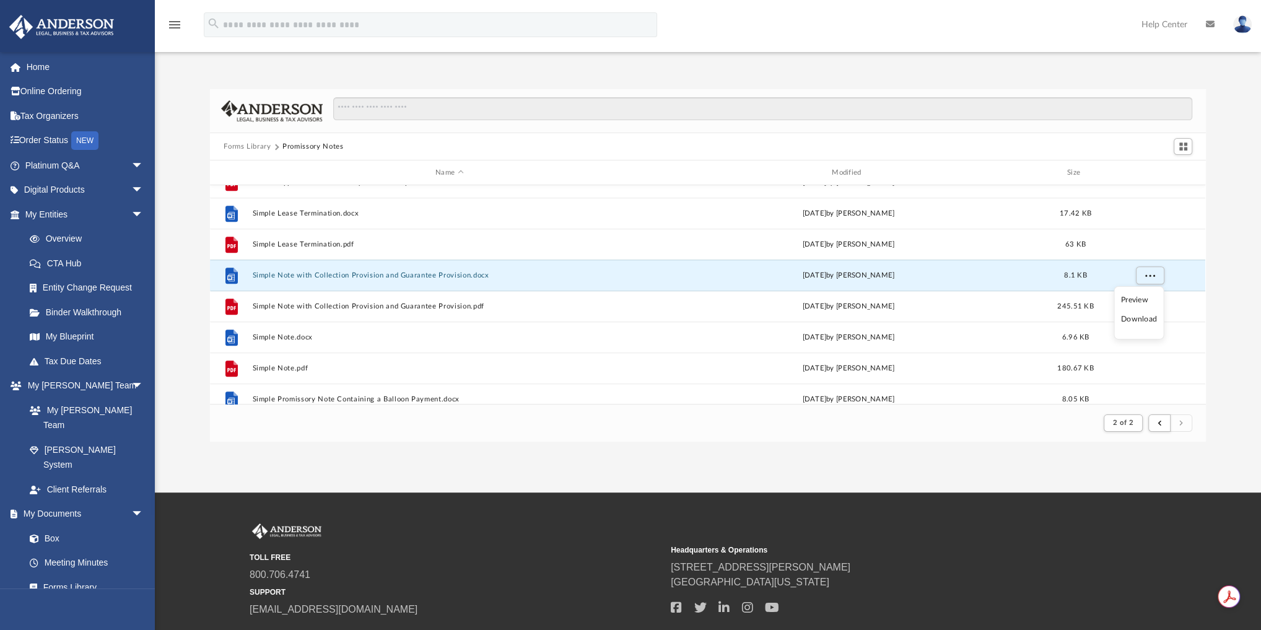
click at [1146, 319] on li "Download" at bounding box center [1139, 319] width 36 height 13
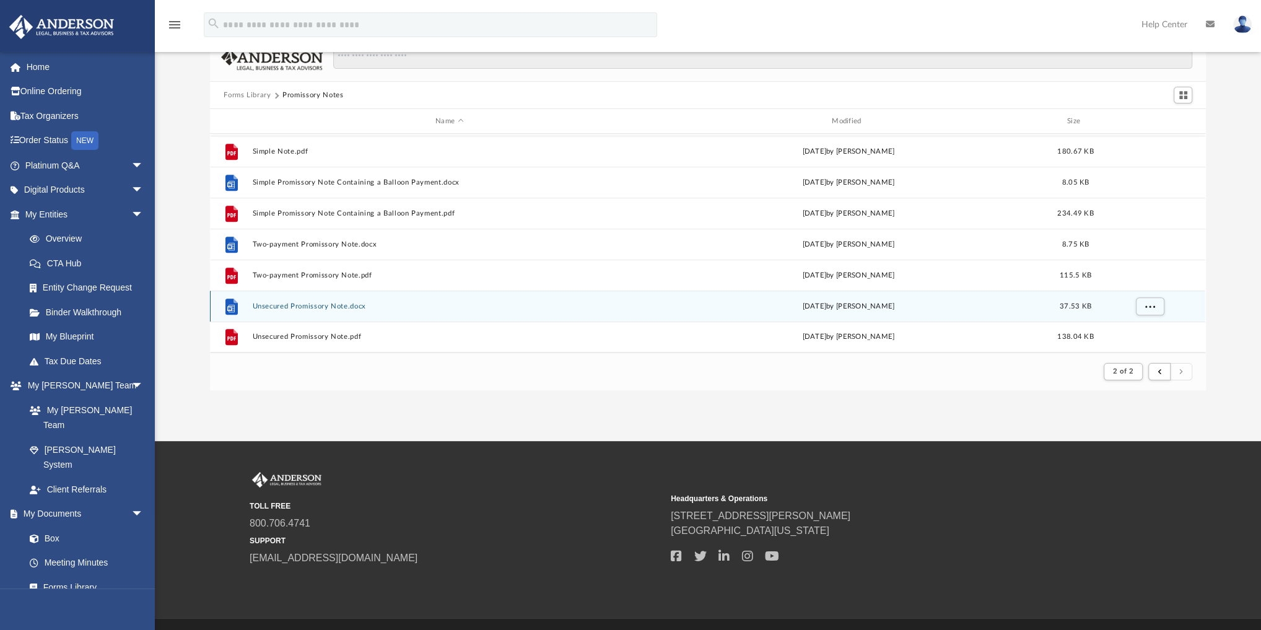
scroll to position [83, 0]
